Goal: Transaction & Acquisition: Download file/media

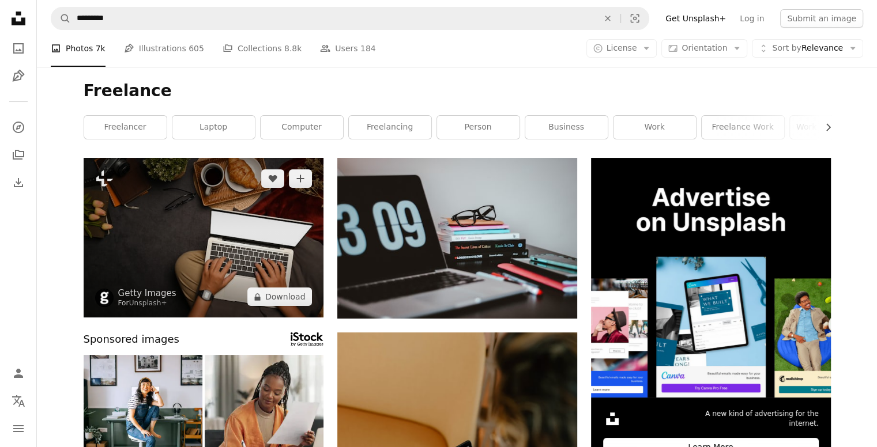
click at [206, 220] on img at bounding box center [204, 238] width 240 height 160
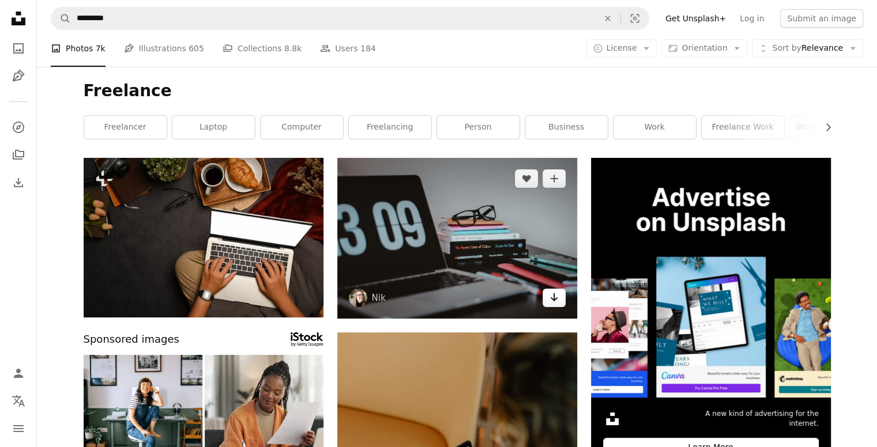
click at [560, 302] on link "Arrow pointing down" at bounding box center [553, 298] width 23 height 18
